Goal: Check status: Check status

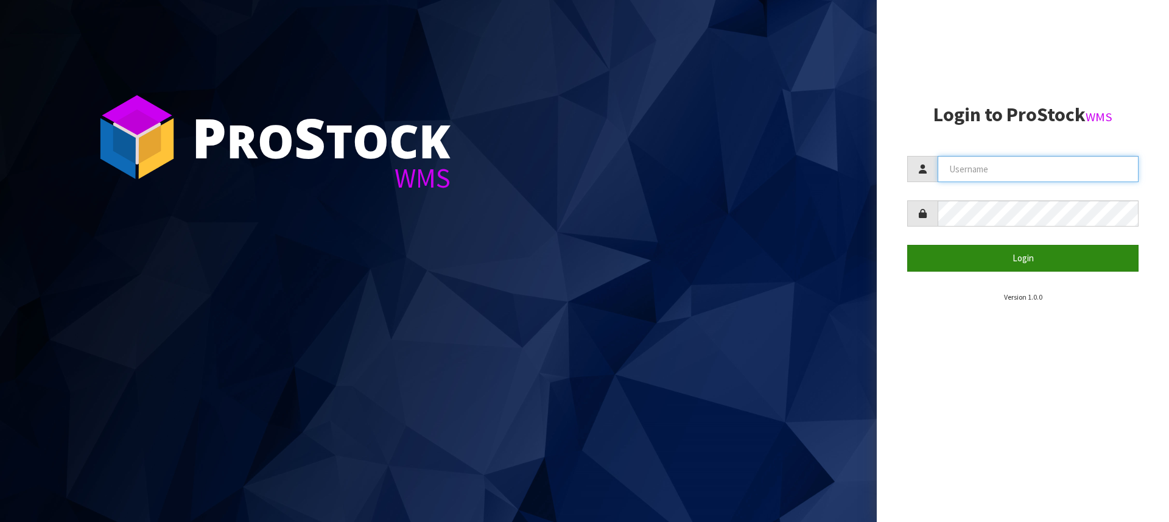
type input "[PERSON_NAME][EMAIL_ADDRESS][DOMAIN_NAME]"
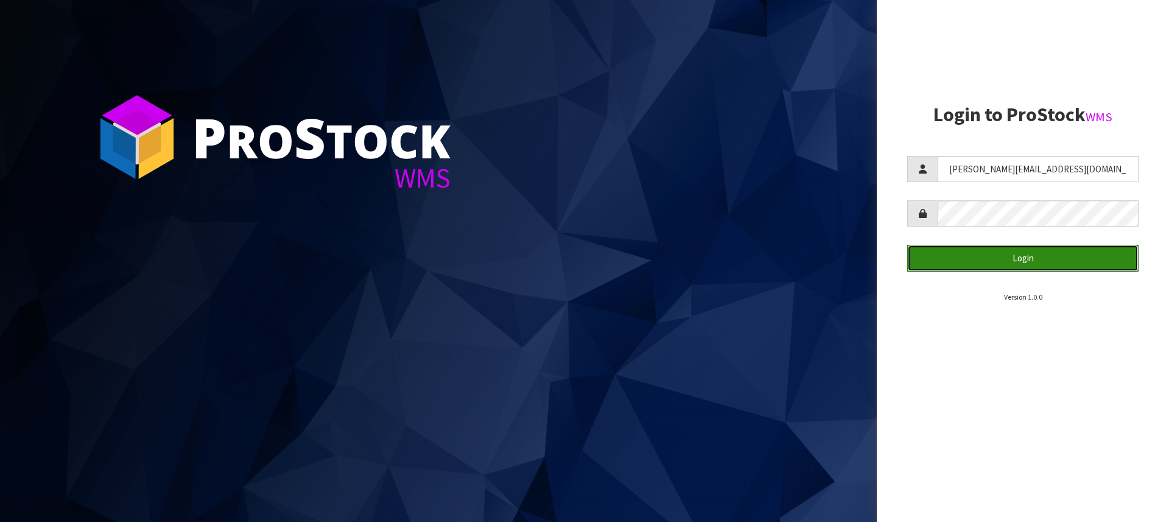
click at [1021, 259] on button "Login" at bounding box center [1022, 258] width 231 height 26
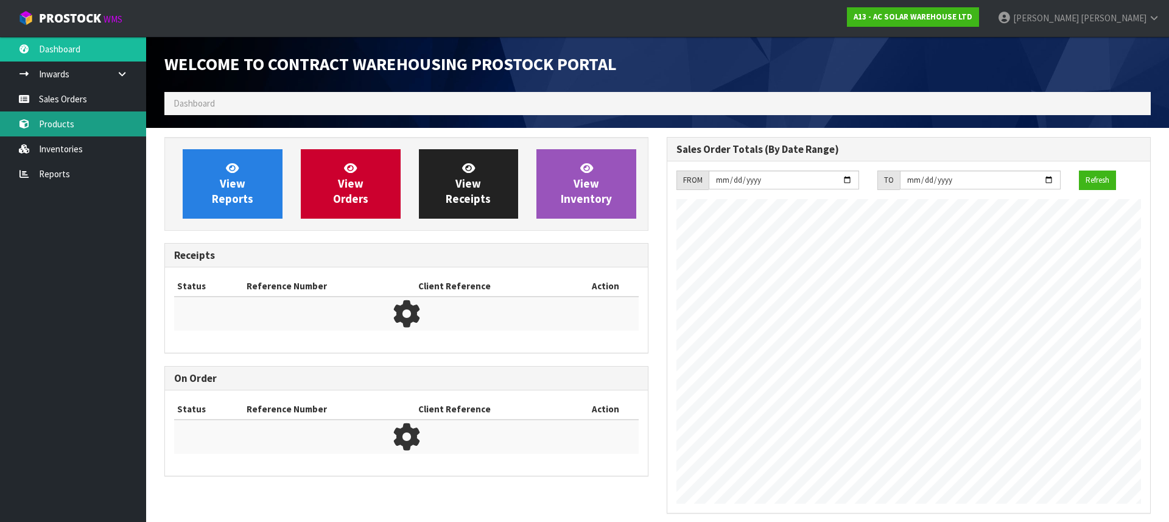
scroll to position [728, 502]
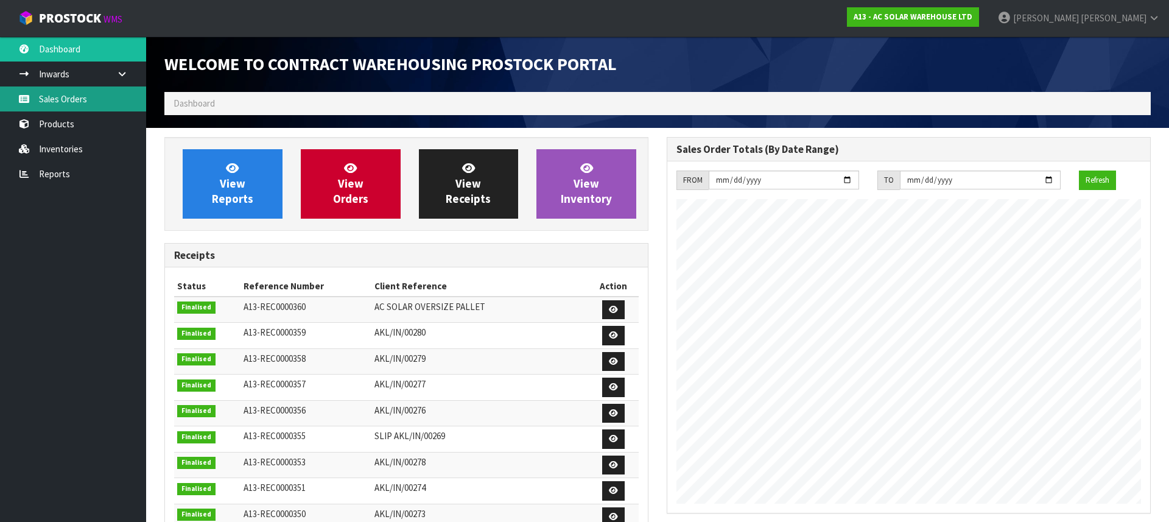
click at [74, 97] on link "Sales Orders" at bounding box center [73, 98] width 146 height 25
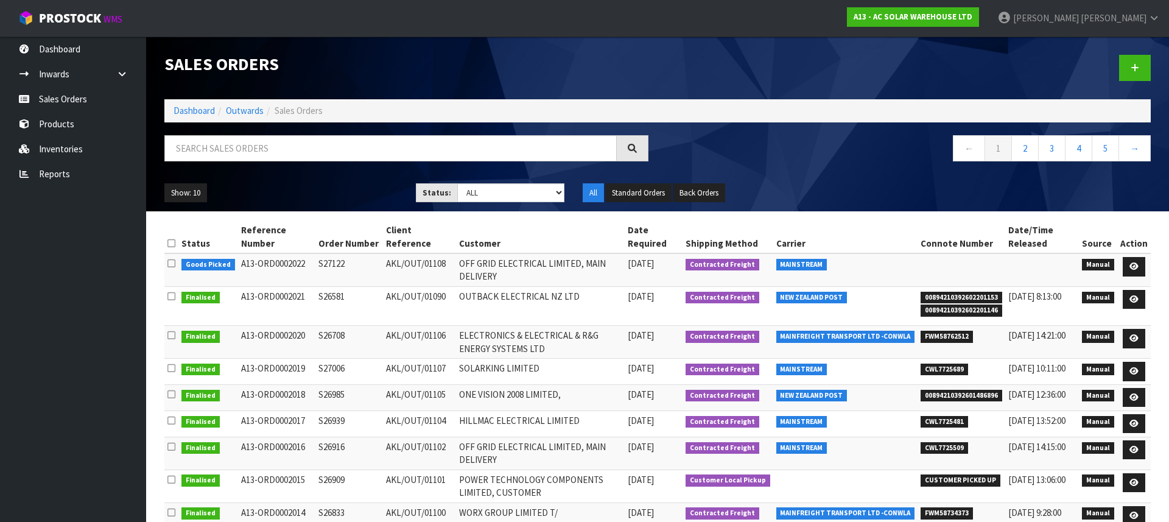
drag, startPoint x: 989, startPoint y: 291, endPoint x: 952, endPoint y: 290, distance: 36.5
click at [989, 292] on span "00894210392602201153" at bounding box center [962, 298] width 82 height 12
drag, startPoint x: 926, startPoint y: 289, endPoint x: 999, endPoint y: 301, distance: 74.2
click at [999, 301] on ul "00894210392602201153 00894210392602201146" at bounding box center [962, 303] width 82 height 26
copy ul "00894210392602201153 00894210392602201146"
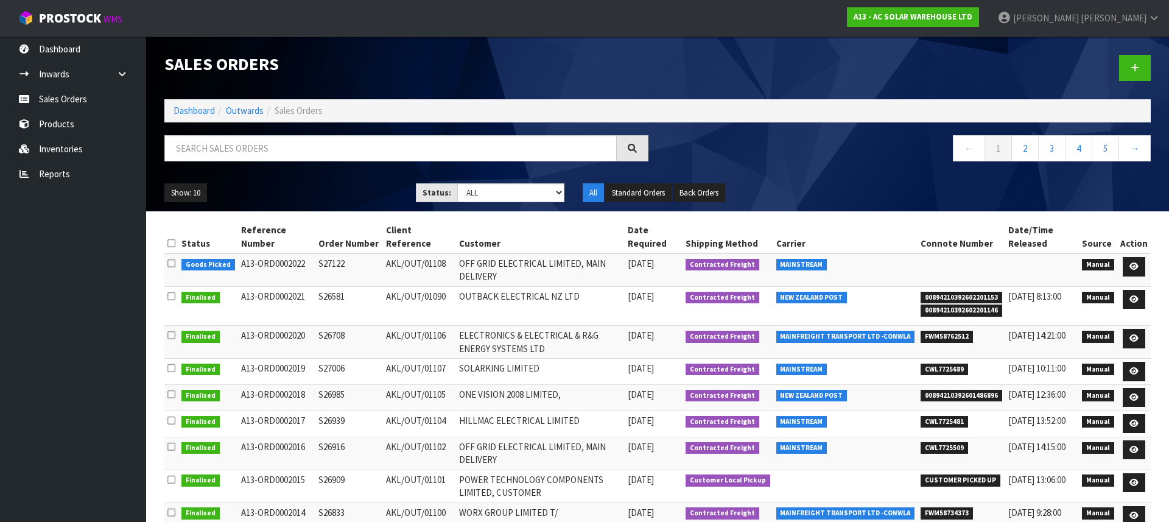
click at [524, 312] on td "OUTBACK ELECTRICAL NZ LTD" at bounding box center [540, 305] width 169 height 39
click at [536, 316] on td "OUTBACK ELECTRICAL NZ LTD" at bounding box center [540, 305] width 169 height 39
click at [944, 331] on span "FWM58762512" at bounding box center [947, 337] width 52 height 12
copy span "FWM58762512"
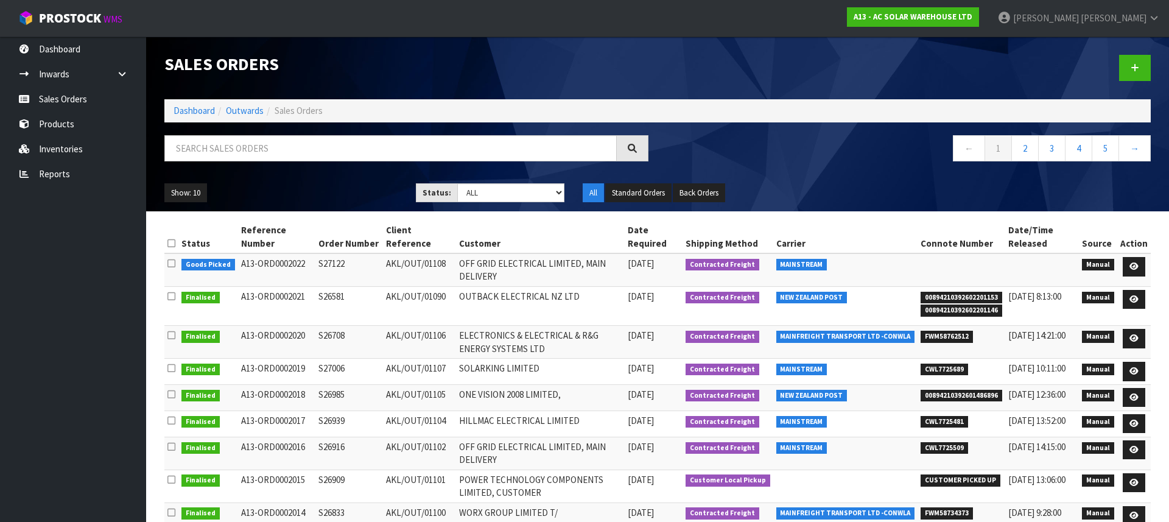
drag, startPoint x: 517, startPoint y: 273, endPoint x: 513, endPoint y: 267, distance: 7.1
click at [517, 273] on td "OFF GRID ELECTRICAL LIMITED, MAIN DELIVERY" at bounding box center [540, 269] width 169 height 33
click at [513, 267] on td "OFF GRID ELECTRICAL LIMITED, MAIN DELIVERY" at bounding box center [540, 269] width 169 height 33
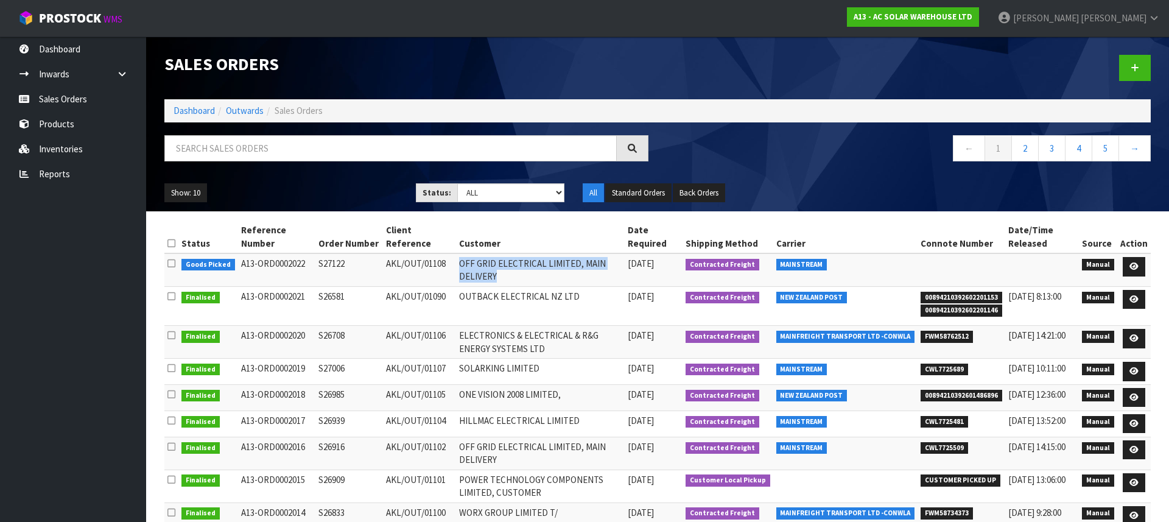
click at [513, 267] on td "OFF GRID ELECTRICAL LIMITED, MAIN DELIVERY" at bounding box center [540, 269] width 169 height 33
click at [474, 266] on td "OFF GRID ELECTRICAL LIMITED, MAIN DELIVERY" at bounding box center [540, 269] width 169 height 33
